Goal: Task Accomplishment & Management: Complete application form

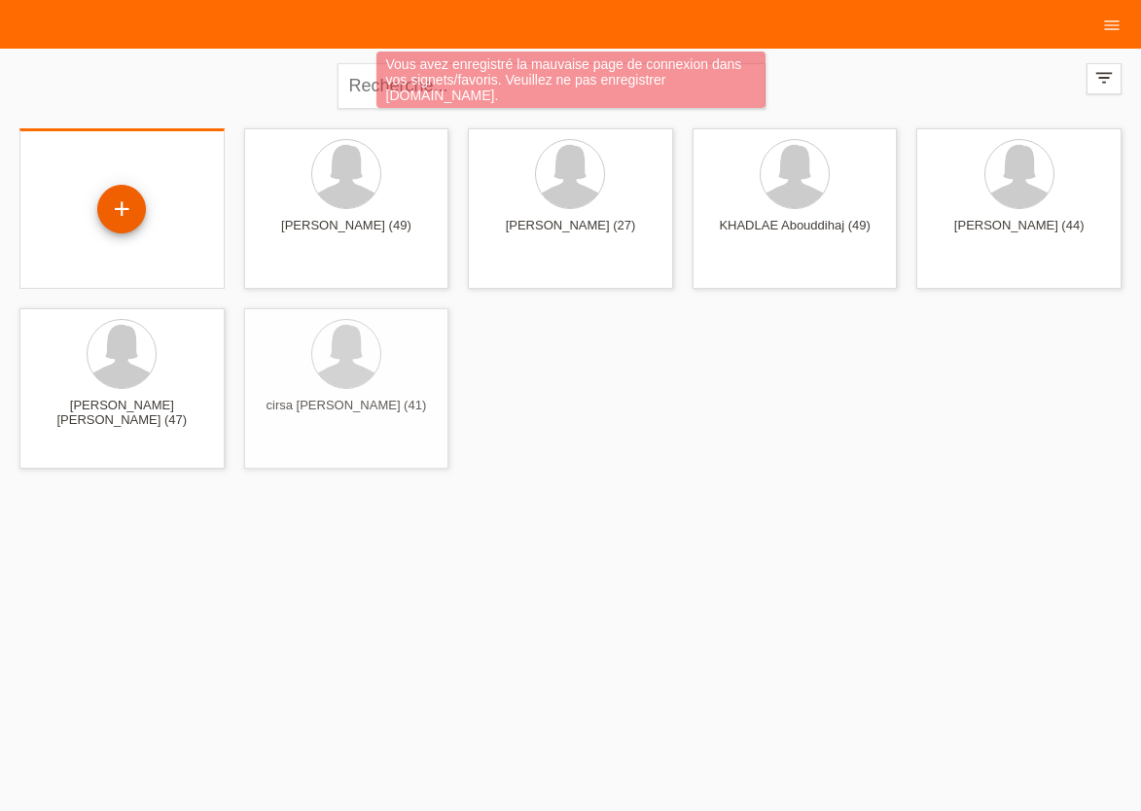
click at [125, 205] on div "+" at bounding box center [121, 209] width 49 height 49
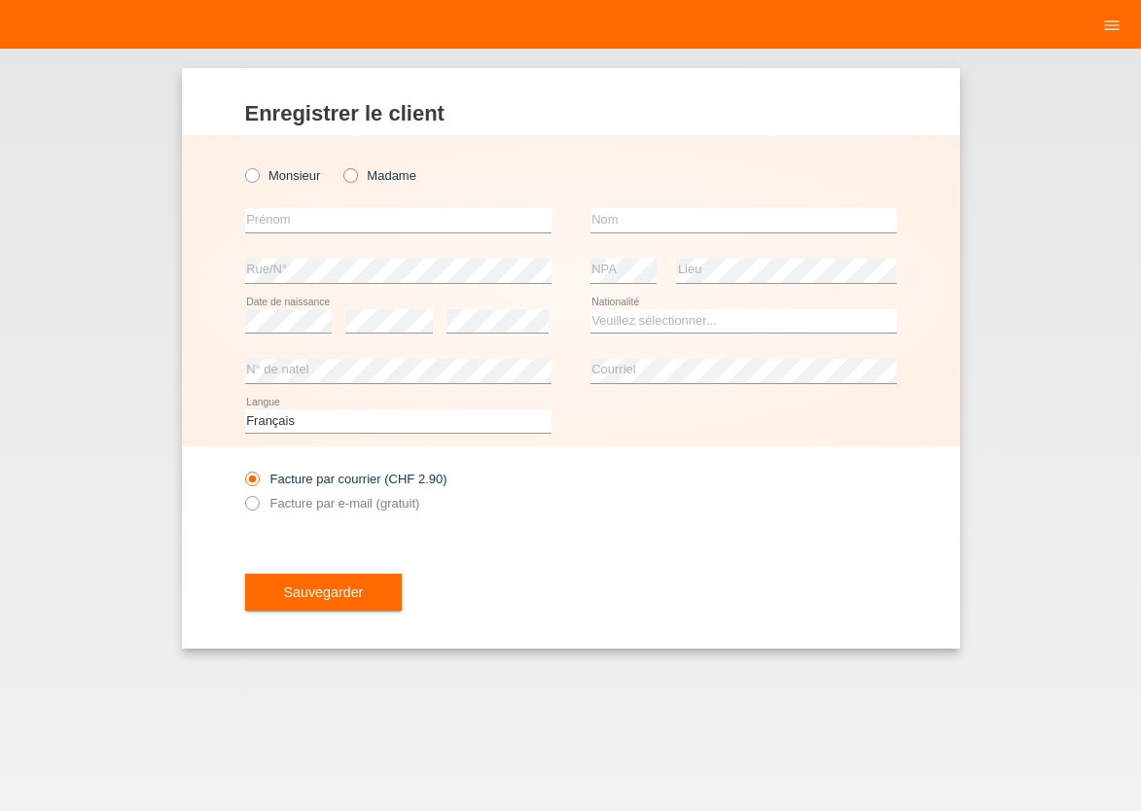
click at [340, 165] on icon at bounding box center [340, 165] width 0 height 0
click at [351, 177] on input "Madame" at bounding box center [349, 174] width 13 height 13
radio input "true"
click at [335, 224] on input "text" at bounding box center [398, 220] width 306 height 24
type input "VINOCIA"
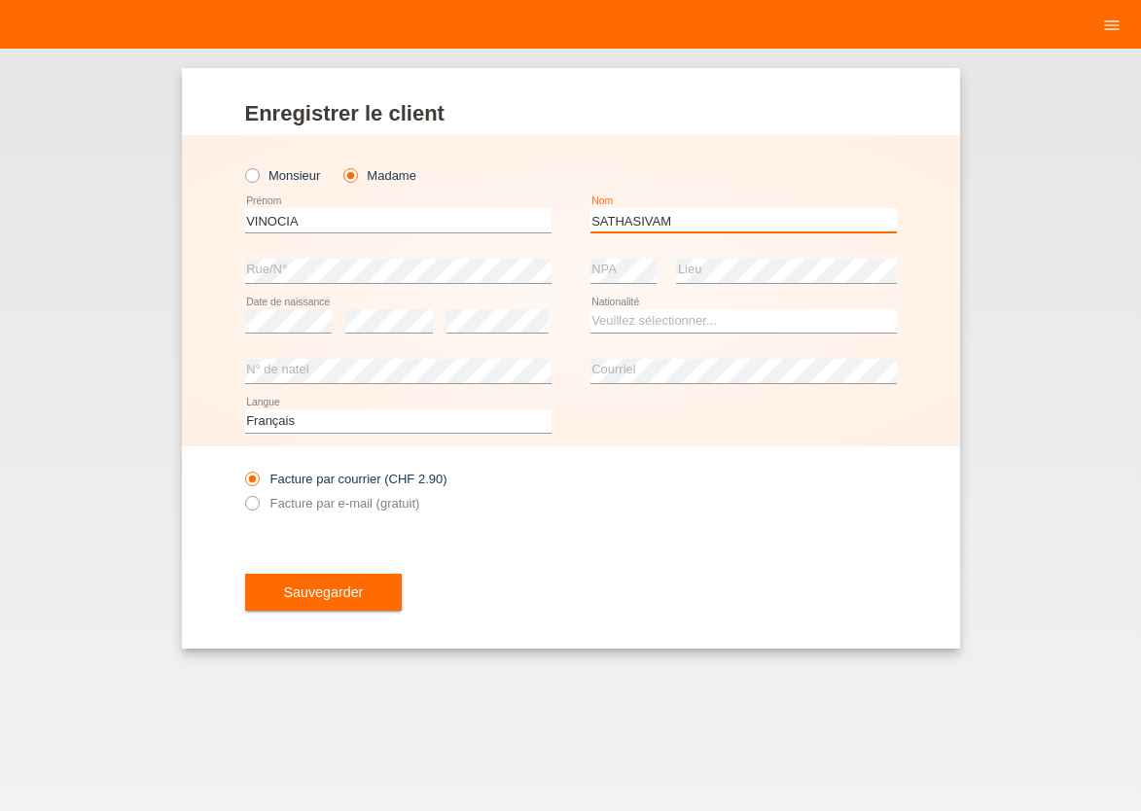
type input "SATHASIVAM"
click at [590, 309] on select "Veuillez sélectionner... Suisse Allemagne Autriche Liechtenstein ------------ A…" at bounding box center [743, 320] width 306 height 23
select select "CH"
click at [0, 0] on option "Suisse" at bounding box center [0, 0] width 0 height 0
click at [241, 493] on icon at bounding box center [241, 493] width 0 height 0
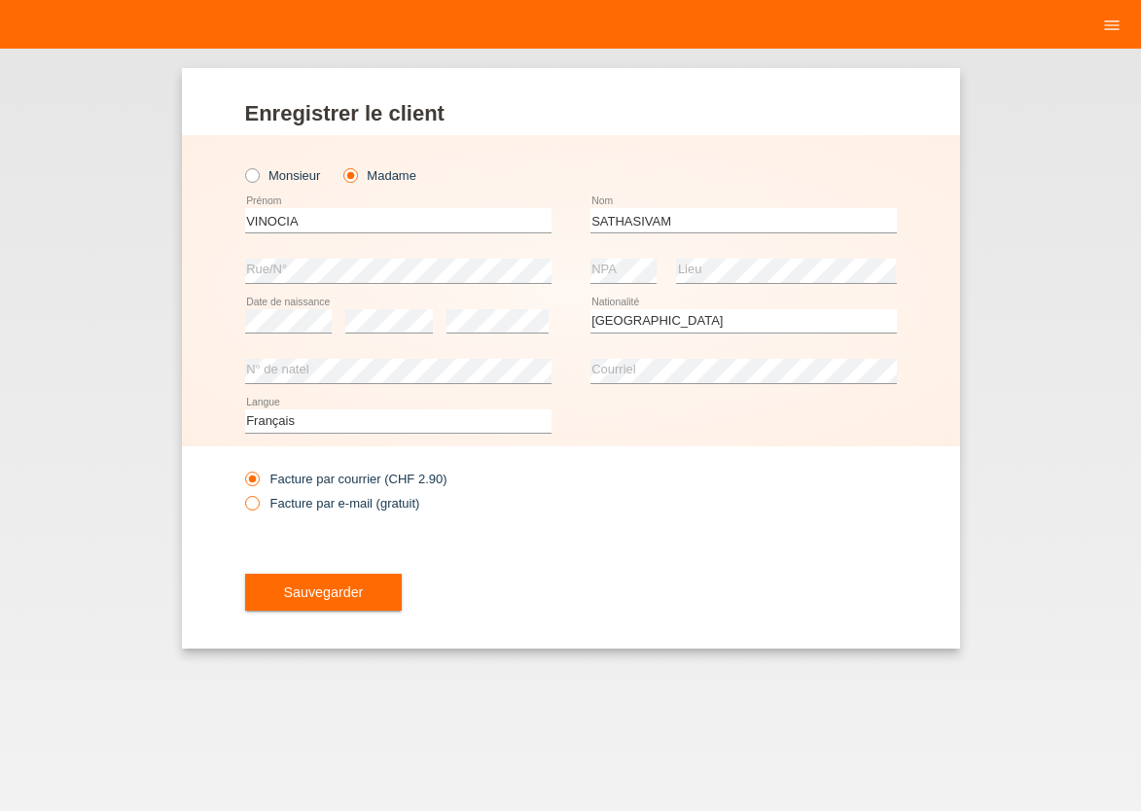
click at [255, 500] on input "Facture par e-mail (gratuit)" at bounding box center [251, 508] width 13 height 24
radio input "true"
click at [273, 584] on button "Sauvegarder" at bounding box center [324, 592] width 158 height 37
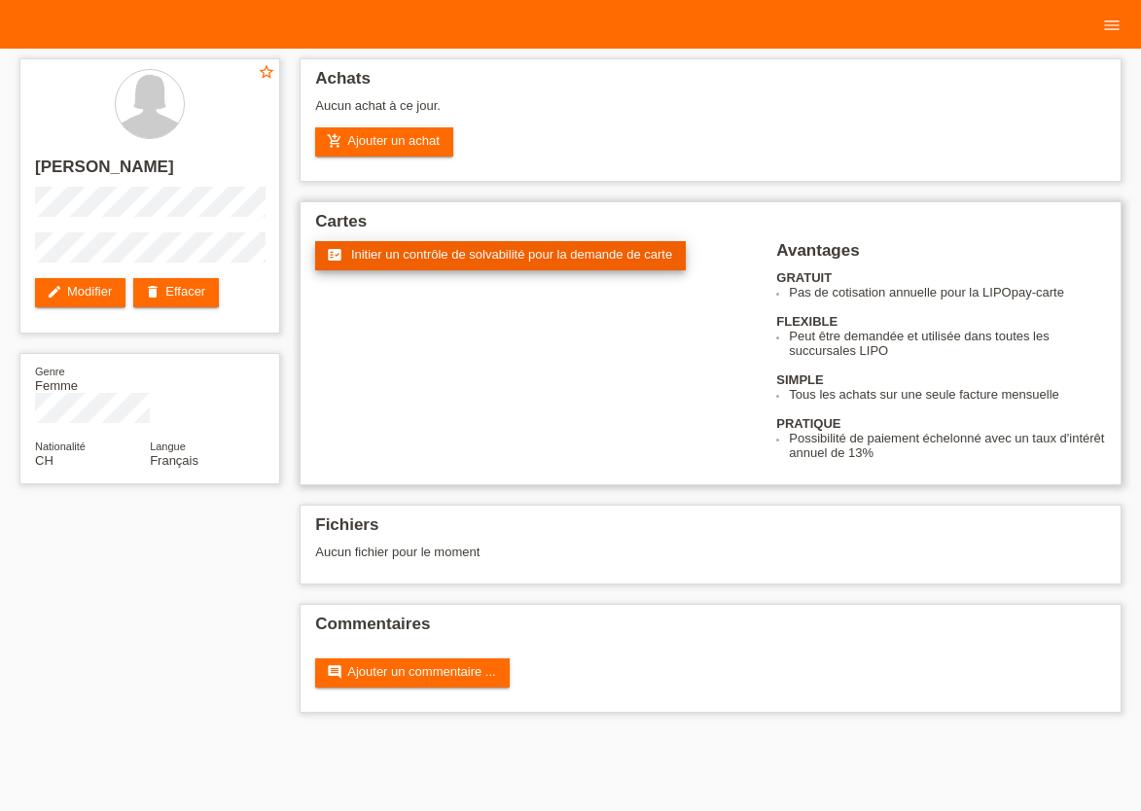
click at [510, 258] on span "Initier un contrôle de solvabilité pour la demande de carte" at bounding box center [511, 254] width 321 height 15
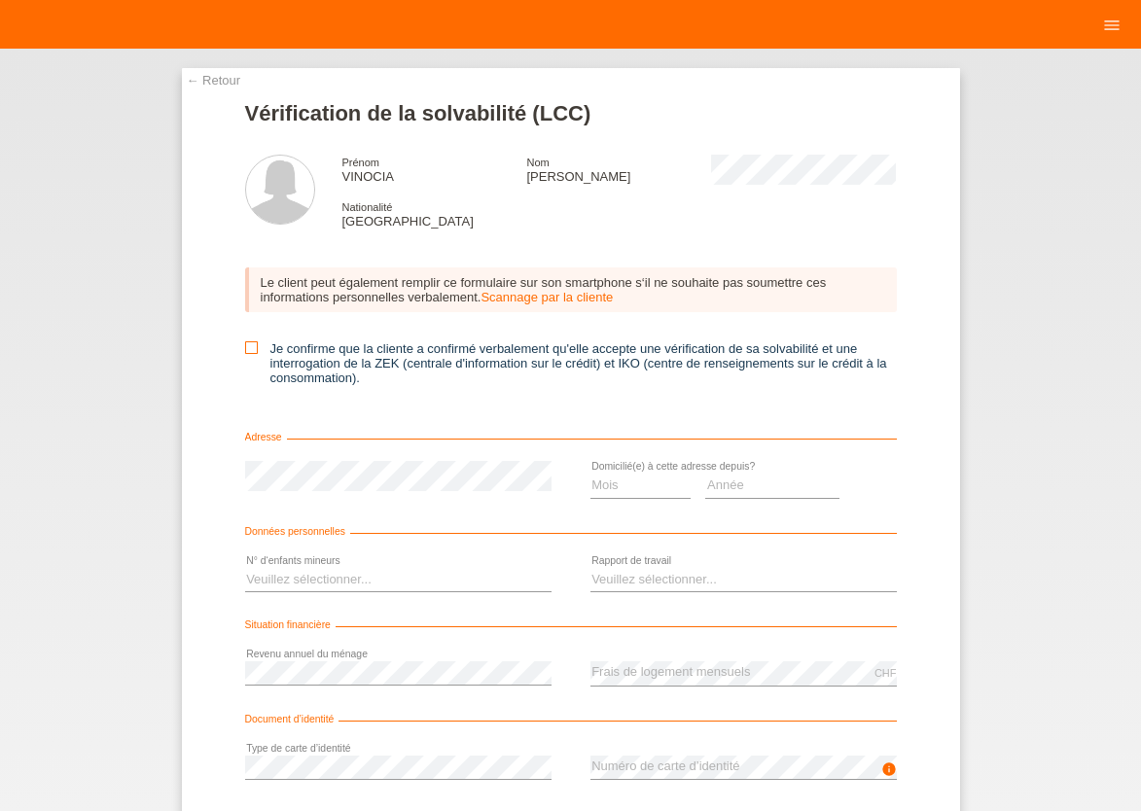
click at [245, 348] on icon at bounding box center [251, 347] width 13 height 13
click at [245, 348] on input "Je confirme que la cliente a confirmé verbalement qu'elle accepte une vérificat…" at bounding box center [251, 347] width 13 height 13
checkbox input "true"
click at [590, 474] on select "Mois 01 02 03 04 05 06 07 08 09 10" at bounding box center [640, 485] width 101 height 23
select select "06"
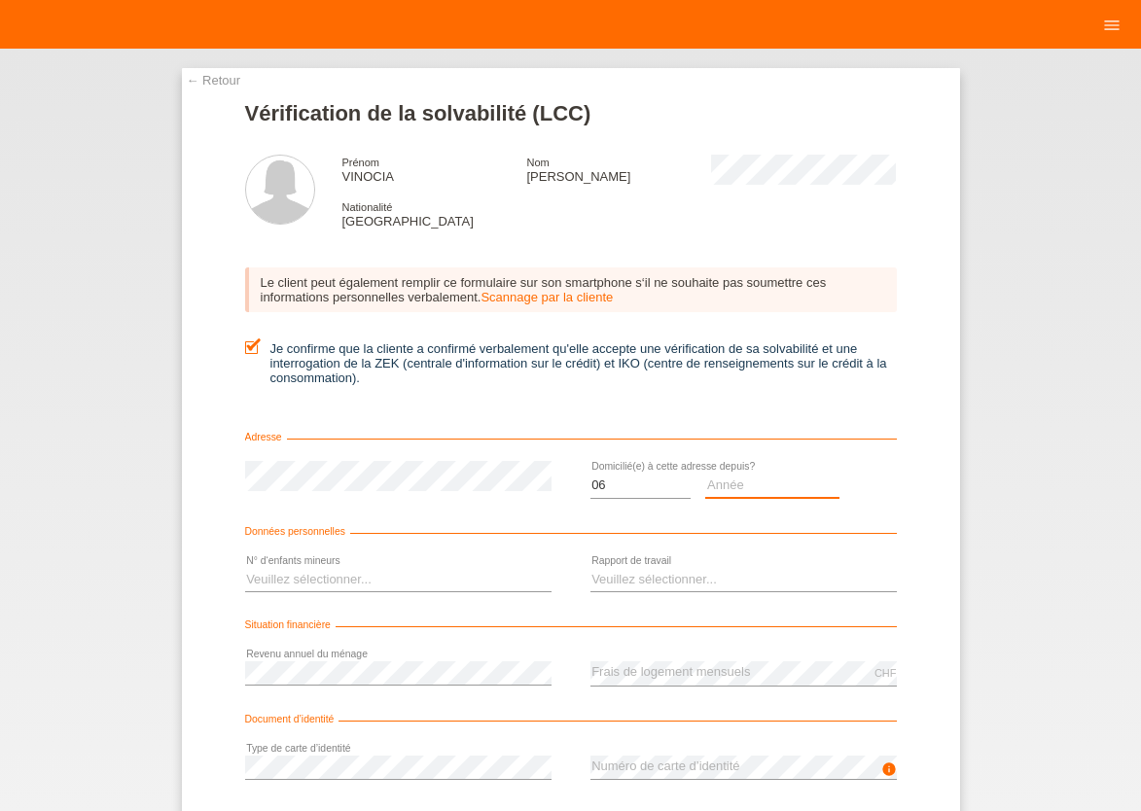
click at [705, 474] on select "Année 2025 2024 2023 2022 2021 2020 2019 2018 2017 2016 2015 2014 2013 2012 201…" at bounding box center [772, 485] width 134 height 23
select select "2020"
click at [0, 0] on option "2020" at bounding box center [0, 0] width 0 height 0
click at [245, 568] on select "Veuillez sélectionner... 0 1 2 3 4 5 6 7 8 9" at bounding box center [398, 579] width 306 height 23
select select "2"
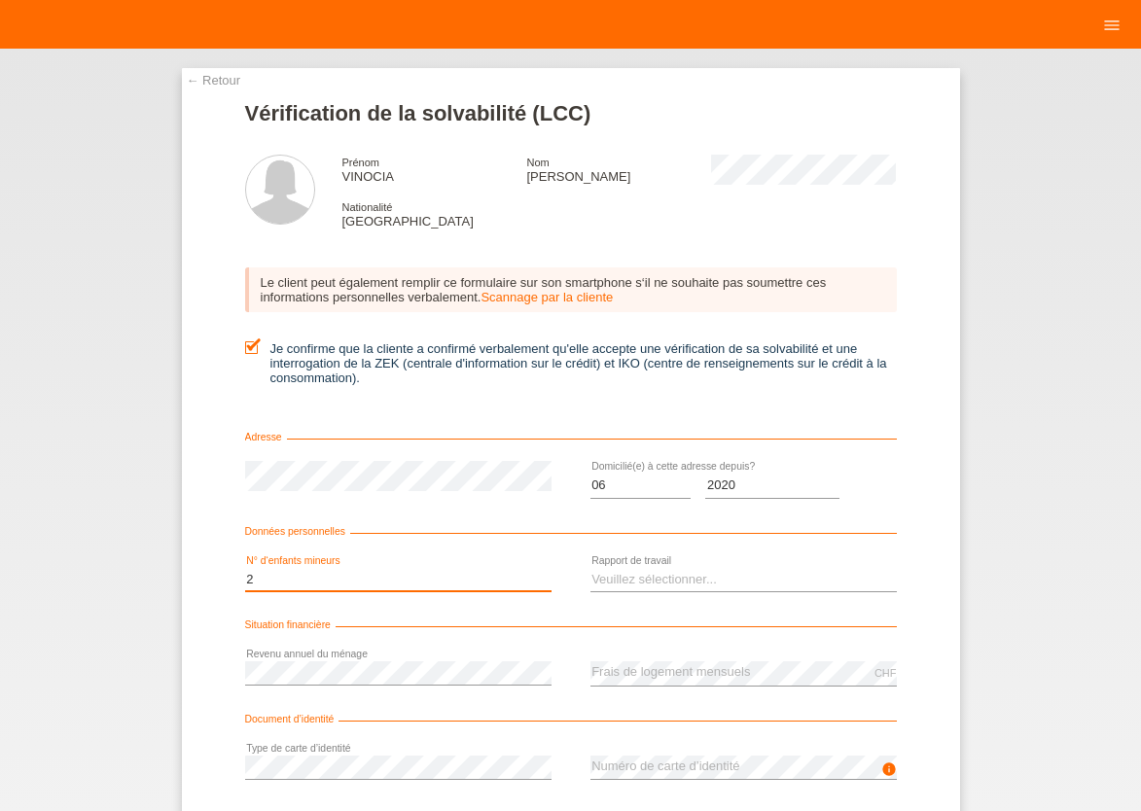
click at [0, 0] on option "2" at bounding box center [0, 0] width 0 height 0
click at [590, 568] on select "Veuillez sélectionner... A durée indéterminée A durée déterminée Apprenti/étudi…" at bounding box center [743, 579] width 306 height 23
select select "UNLIMITED"
click at [0, 0] on option "A durée indéterminée" at bounding box center [0, 0] width 0 height 0
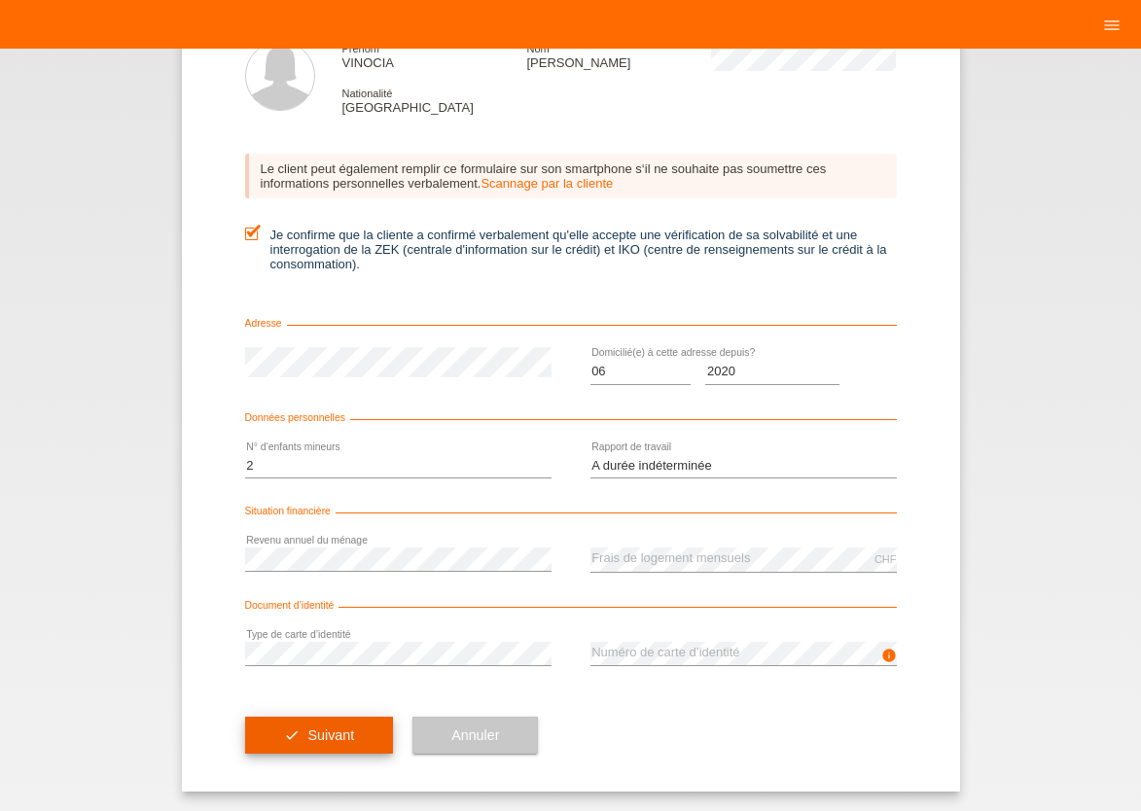
click at [345, 742] on span "Suivant" at bounding box center [330, 735] width 47 height 16
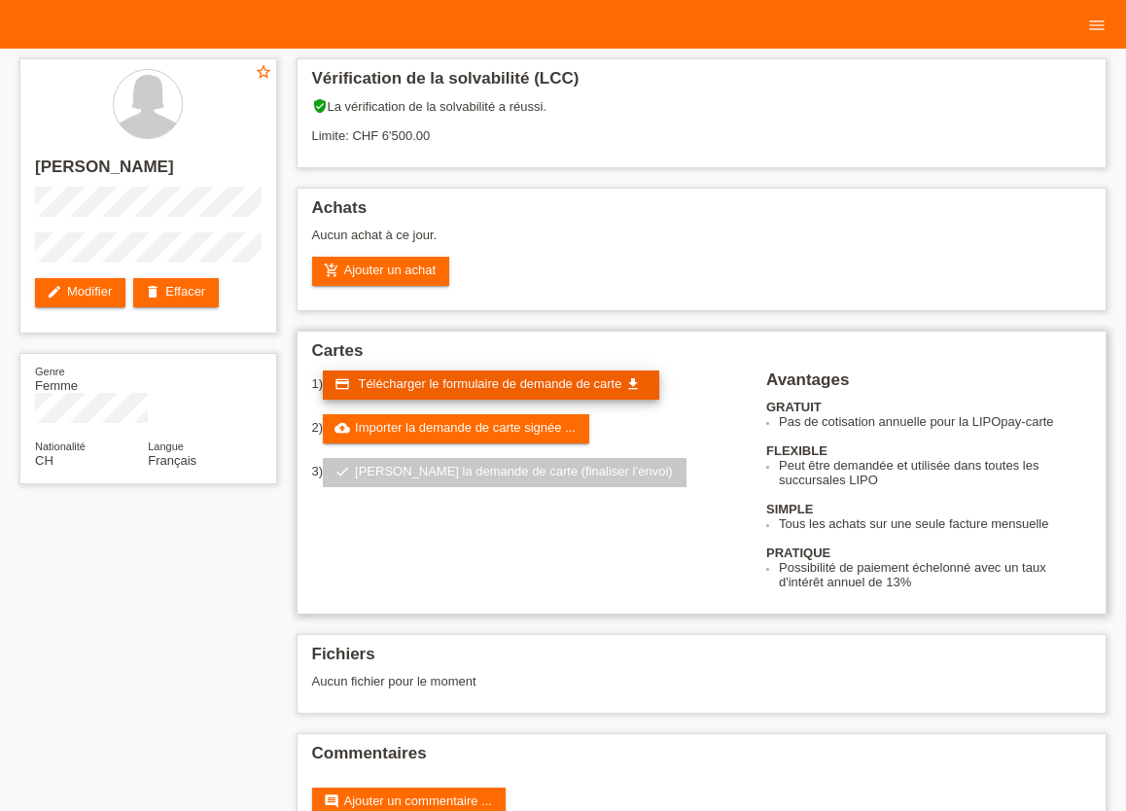
click at [477, 386] on span "Télécharger le formulaire de demande de carte" at bounding box center [490, 383] width 264 height 15
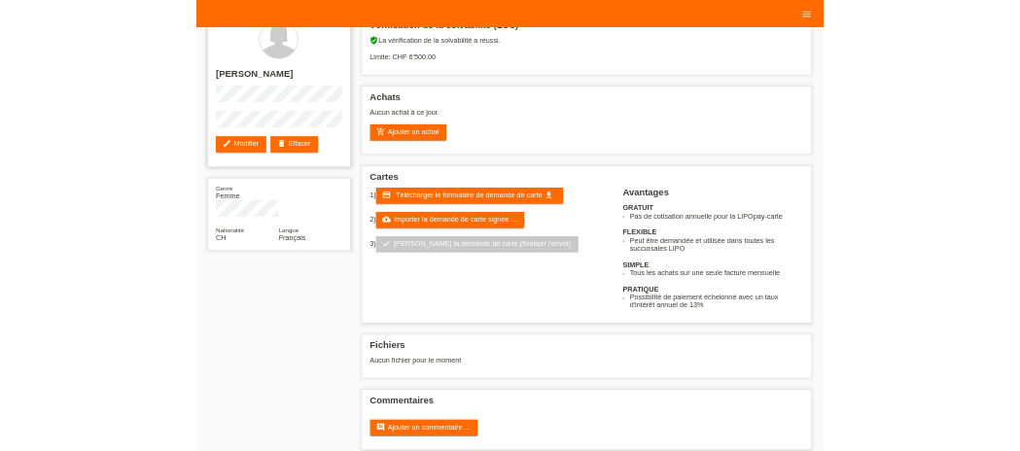
scroll to position [64, 0]
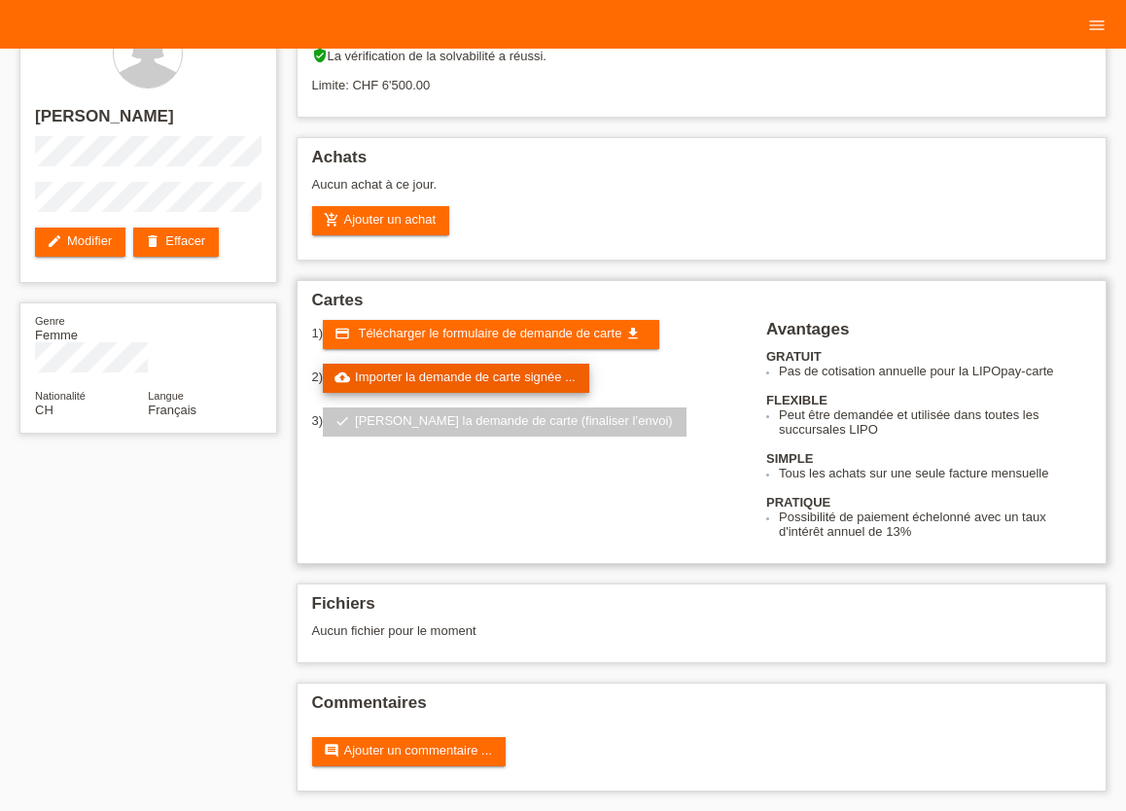
click at [436, 367] on link "cloud_upload Importer la demande de carte signée ..." at bounding box center [456, 378] width 266 height 29
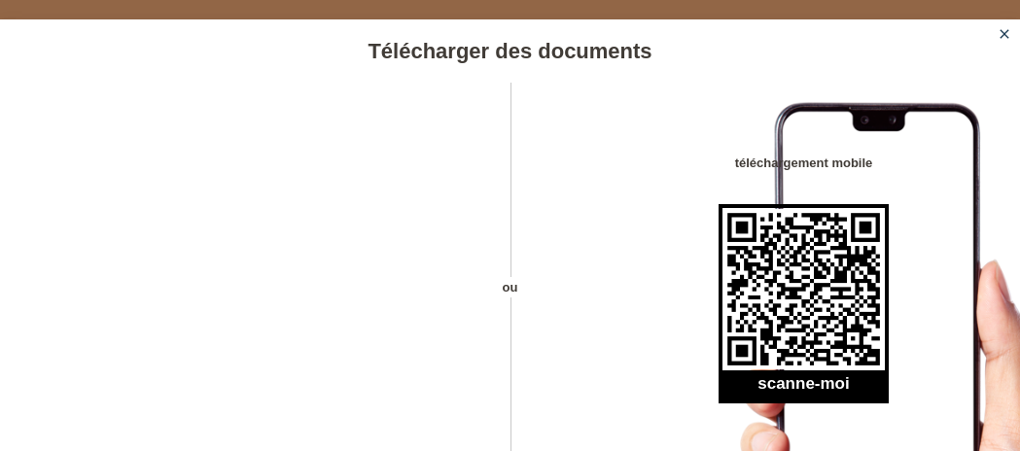
click at [1001, 27] on icon "close" at bounding box center [1005, 34] width 16 height 16
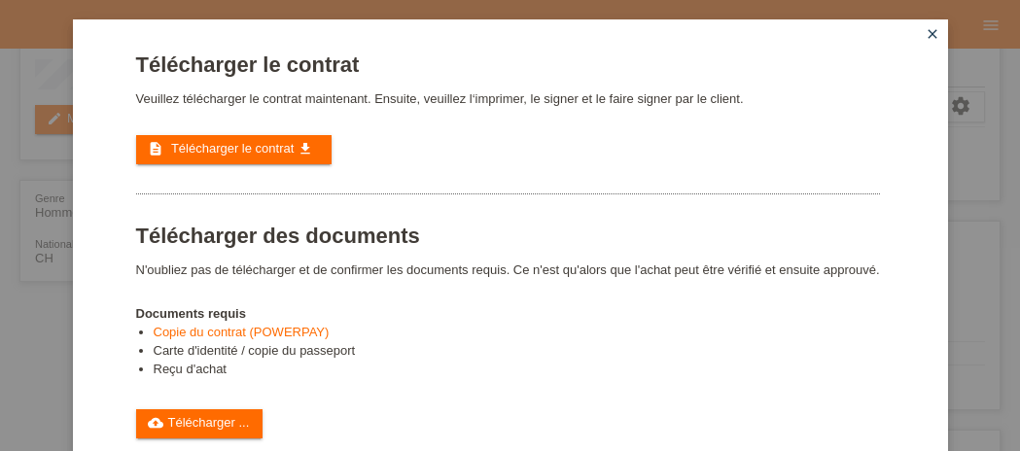
scroll to position [214, 0]
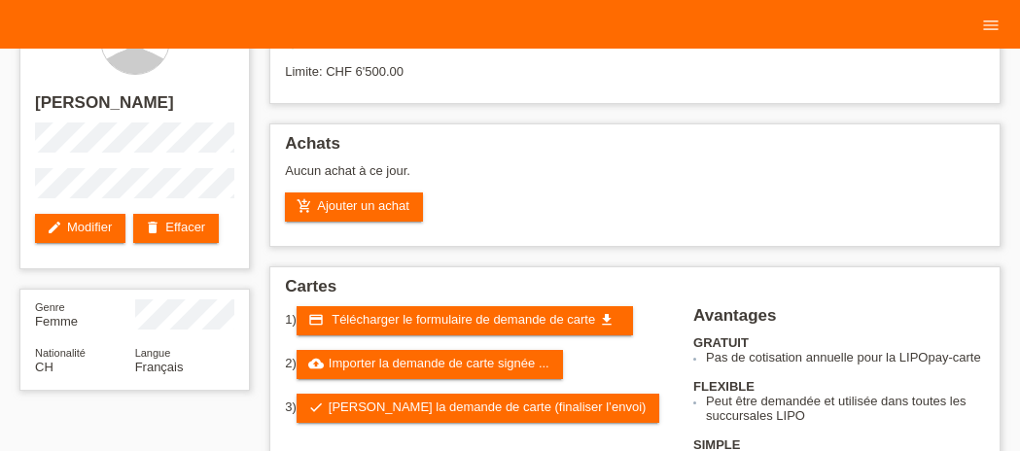
scroll to position [64, 0]
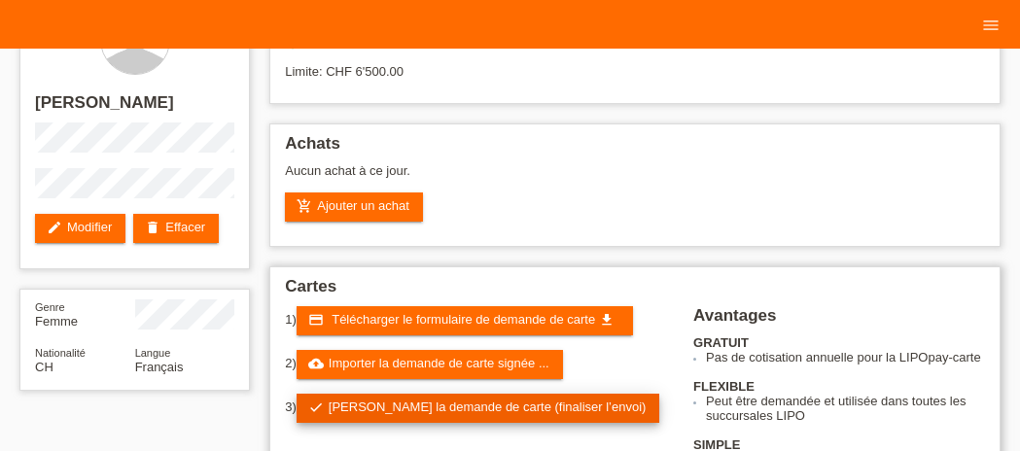
click at [529, 416] on link "check Soumettre la demande de carte (finaliser l’envoi)" at bounding box center [479, 408] width 364 height 29
